Goal: Task Accomplishment & Management: Manage account settings

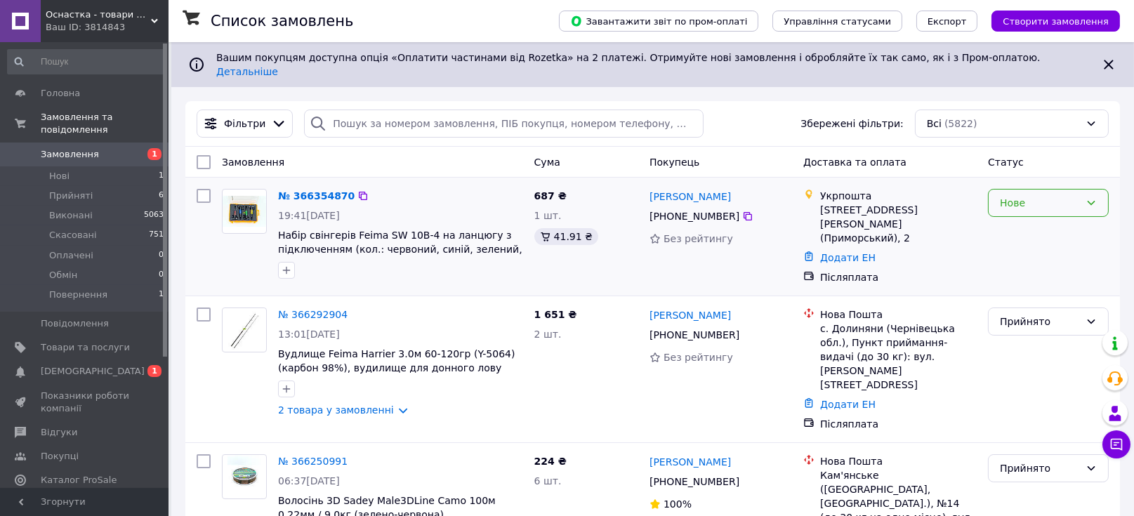
click at [1037, 199] on div "Нове" at bounding box center [1040, 202] width 80 height 15
click at [1036, 218] on li "Прийнято" at bounding box center [1048, 221] width 119 height 25
click at [77, 365] on span "[DEMOGRAPHIC_DATA]" at bounding box center [93, 371] width 104 height 13
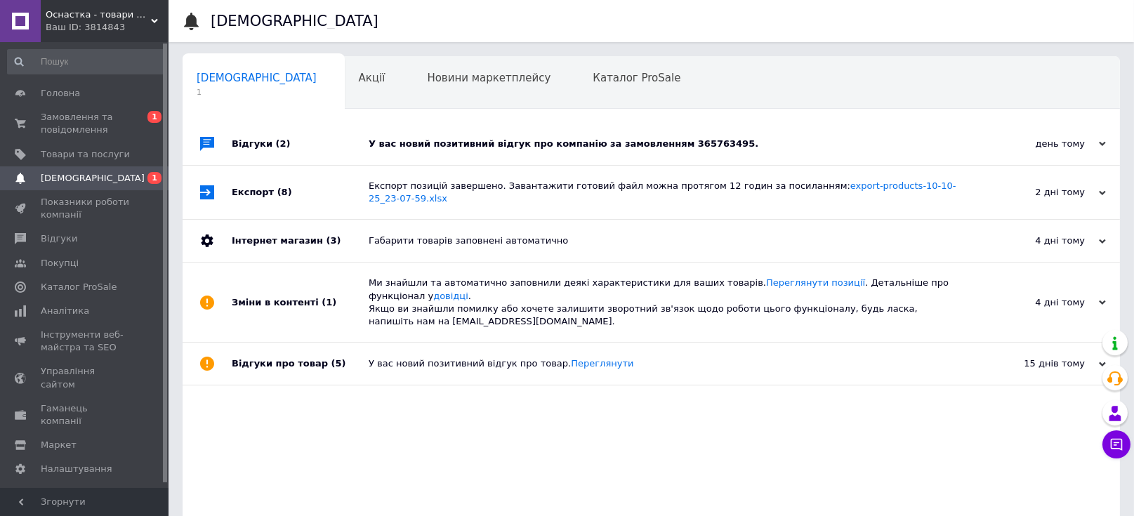
click at [724, 138] on div "У вас новий позитивний відгук про компанію за замовленням 365763495." at bounding box center [667, 144] width 597 height 13
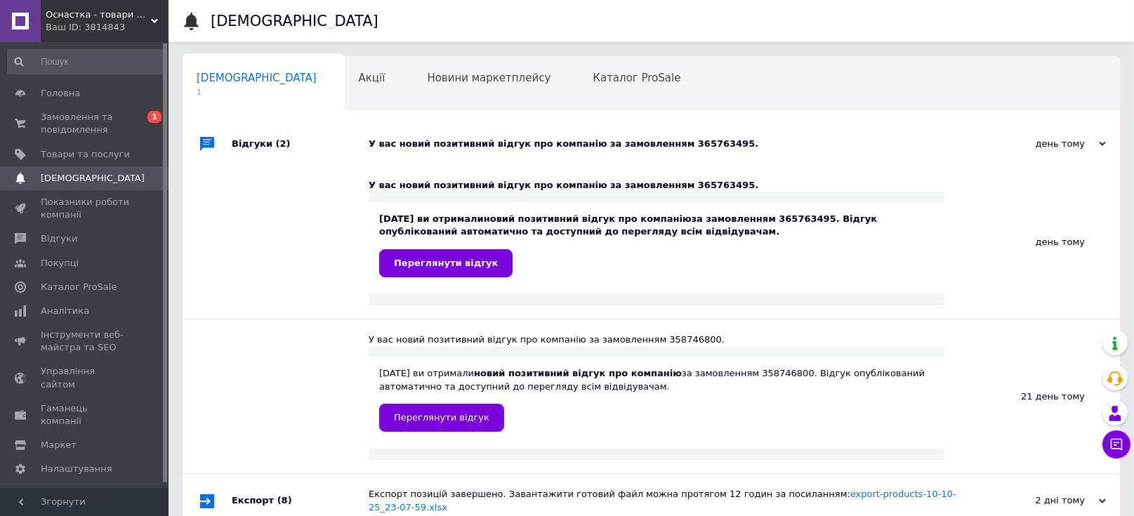
click at [724, 138] on div "У вас новий позитивний відгук про компанію за замовленням 365763495." at bounding box center [667, 144] width 597 height 13
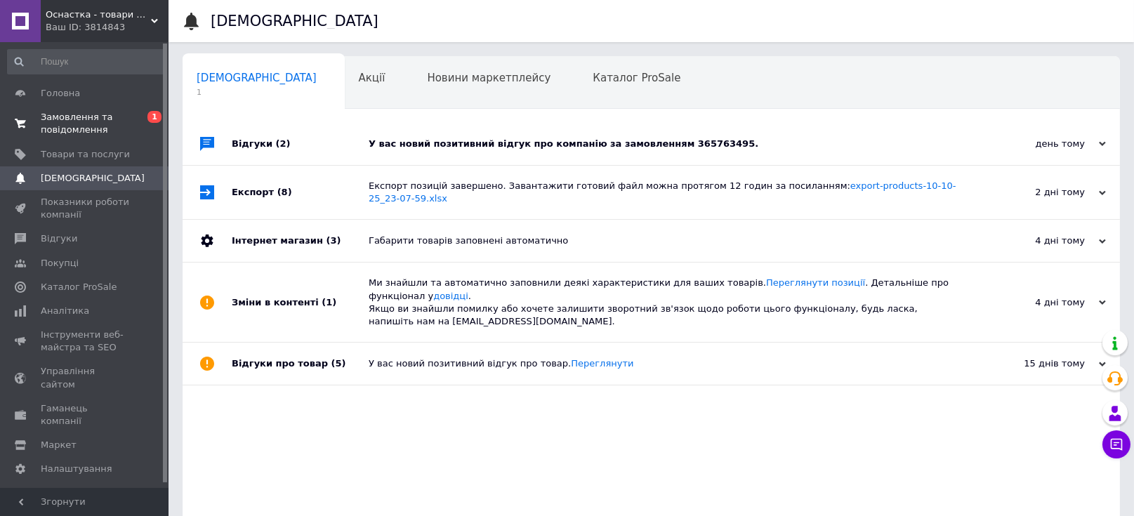
click at [106, 126] on span "Замовлення та повідомлення" at bounding box center [85, 123] width 89 height 25
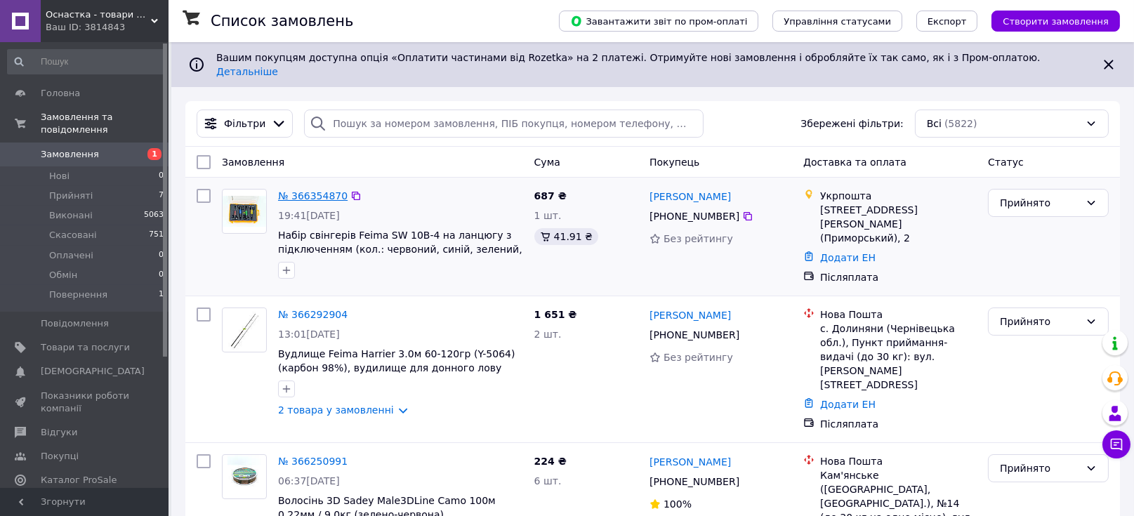
click at [306, 190] on link "№ 366354870" at bounding box center [313, 195] width 70 height 11
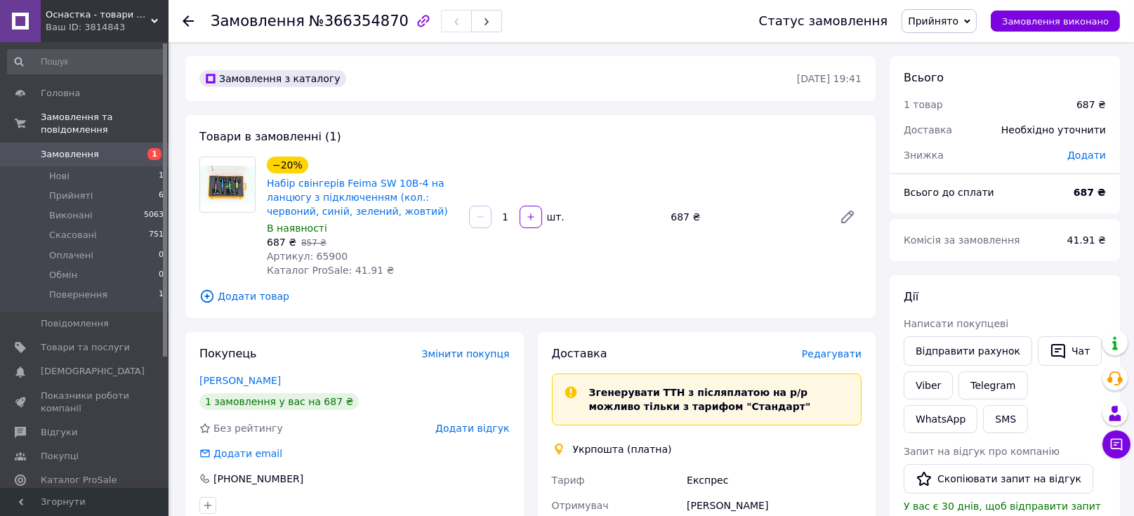
click at [312, 252] on span "Артикул: 65900" at bounding box center [307, 256] width 81 height 11
copy span "65900"
